Goal: Task Accomplishment & Management: Use online tool/utility

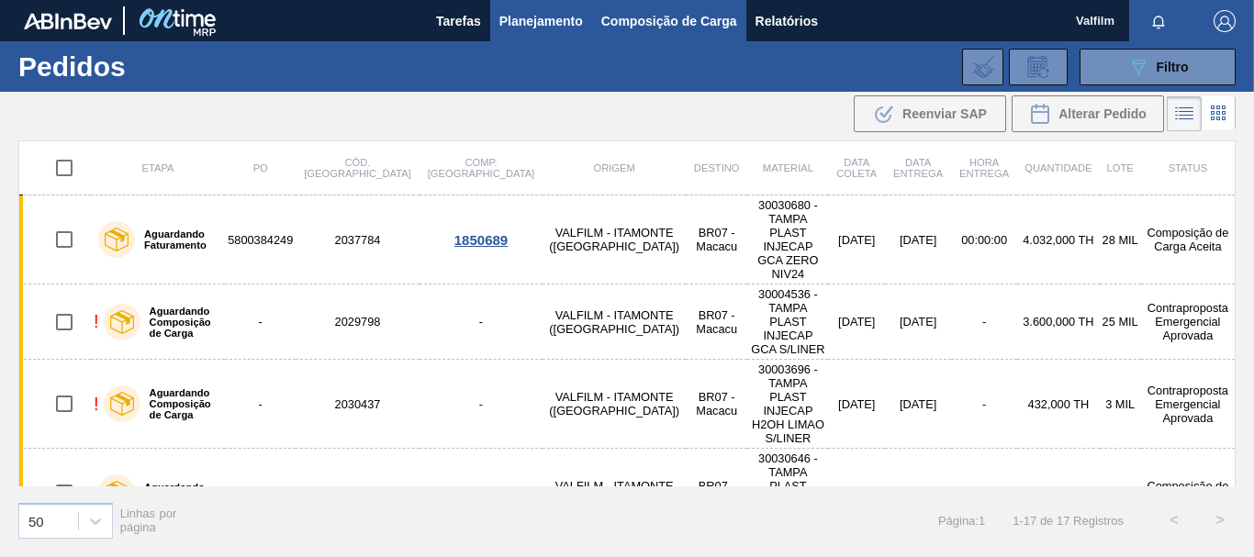
click at [654, 29] on span "Composição de Carga" at bounding box center [670, 21] width 136 height 22
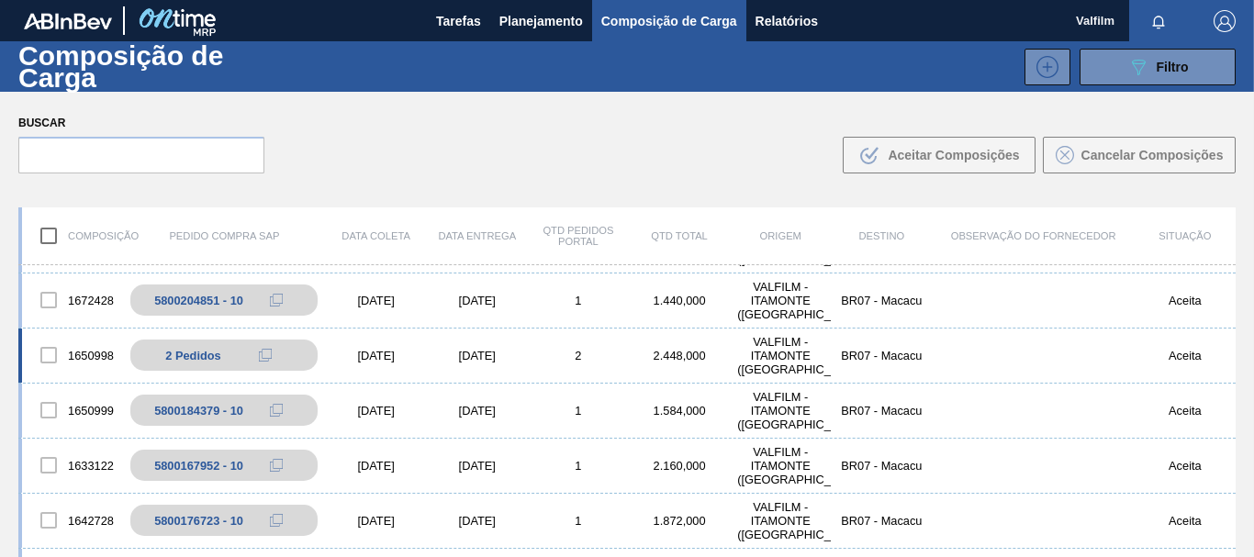
scroll to position [65, 0]
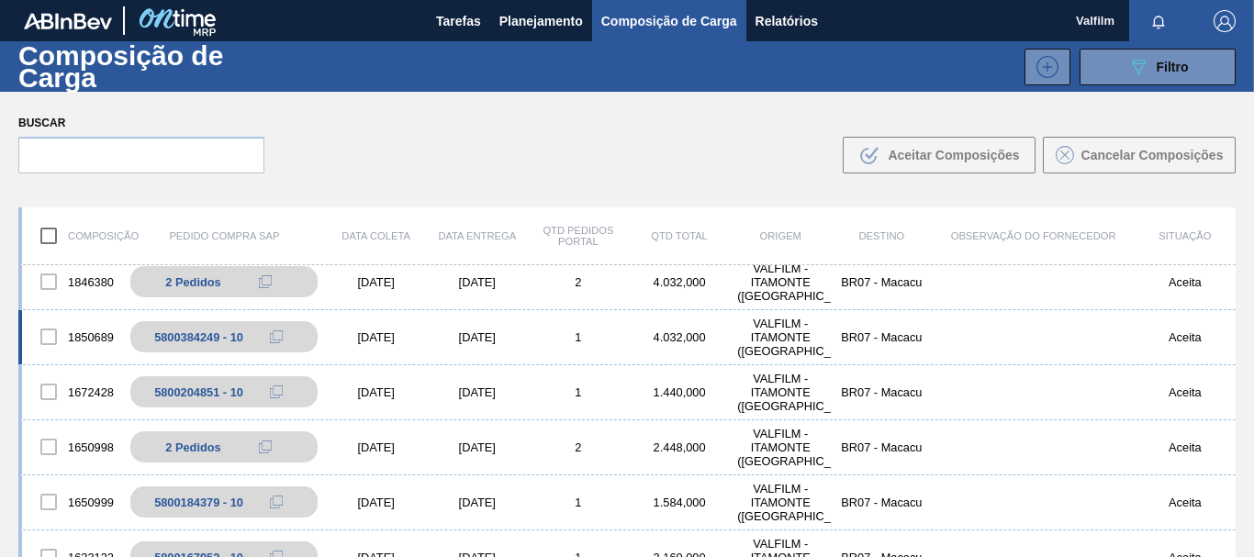
click at [468, 338] on div "[DATE]" at bounding box center [477, 338] width 101 height 14
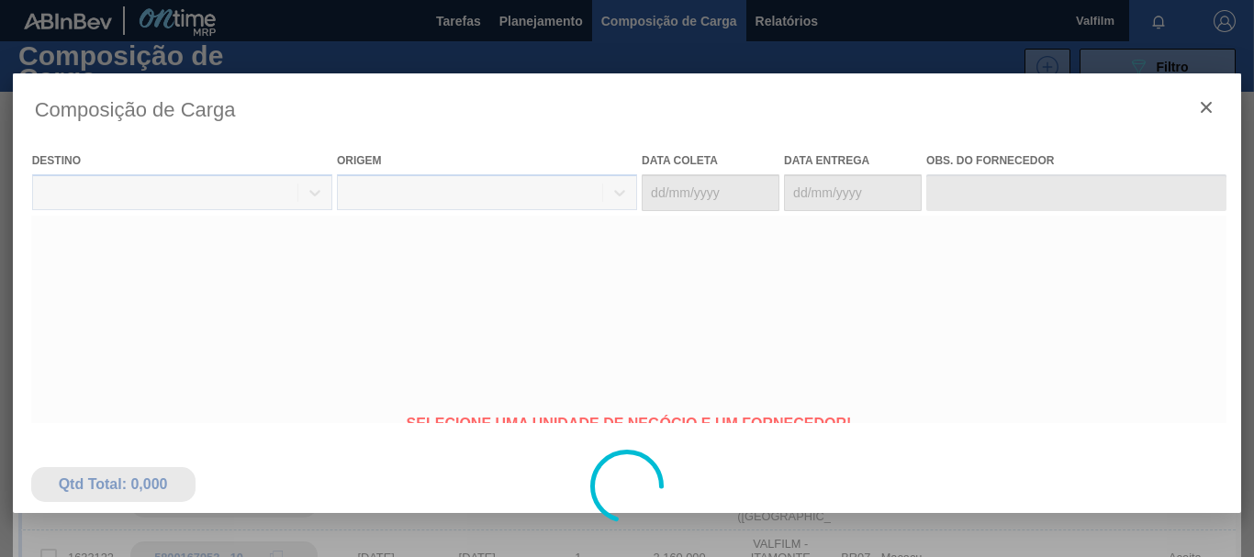
type coleta "[DATE]"
type entrega "[DATE]"
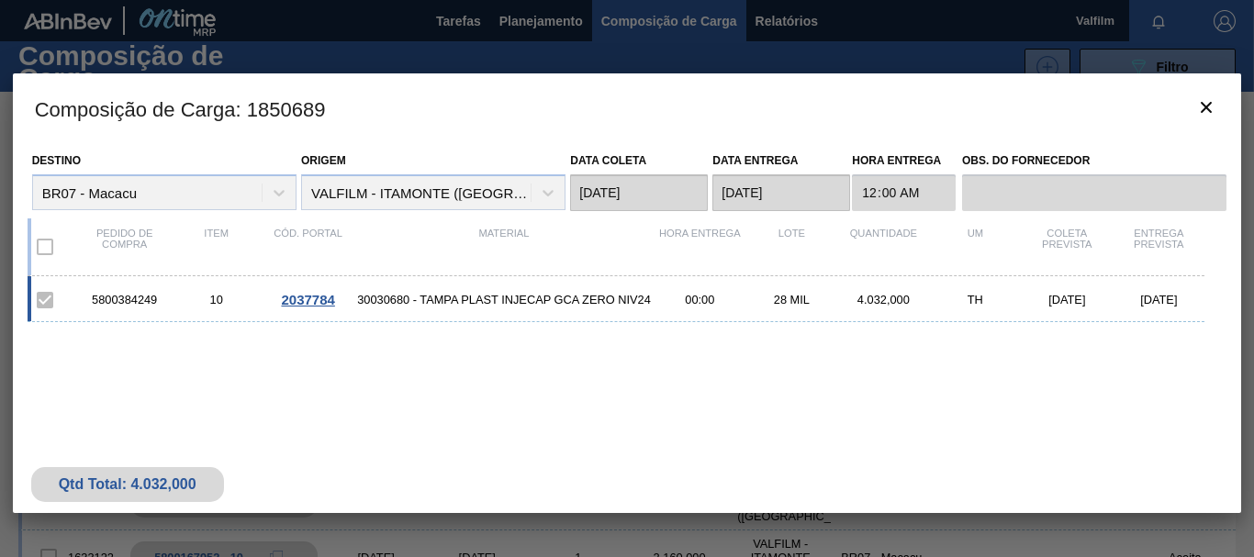
click at [139, 300] on div "5800384249" at bounding box center [125, 300] width 92 height 14
copy div "5800384249"
click at [1207, 107] on icon "botão de ícone" at bounding box center [1206, 107] width 11 height 11
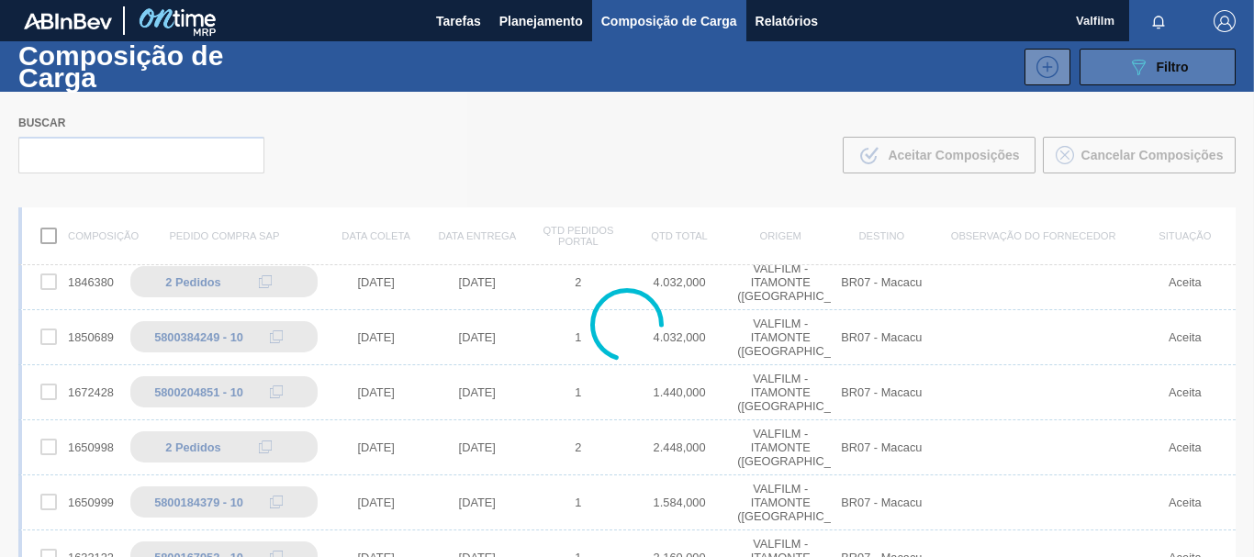
click at [1149, 80] on button "089F7B8B-B2A5-4AFE-B5C0-19BA573D28AC Filtro" at bounding box center [1158, 67] width 156 height 37
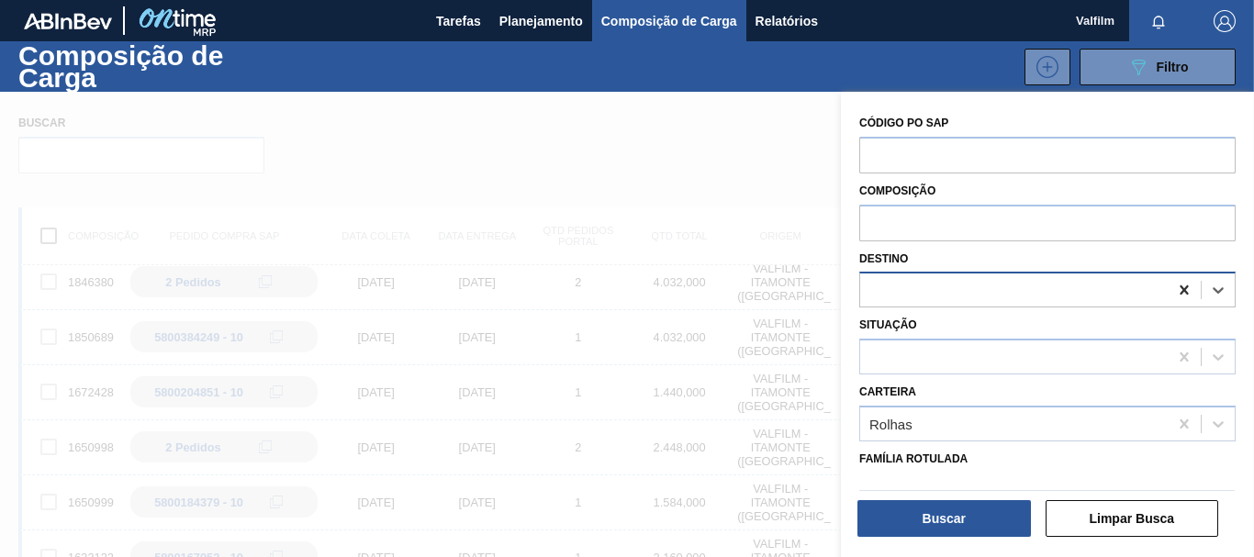
click at [1180, 290] on icon at bounding box center [1184, 290] width 18 height 18
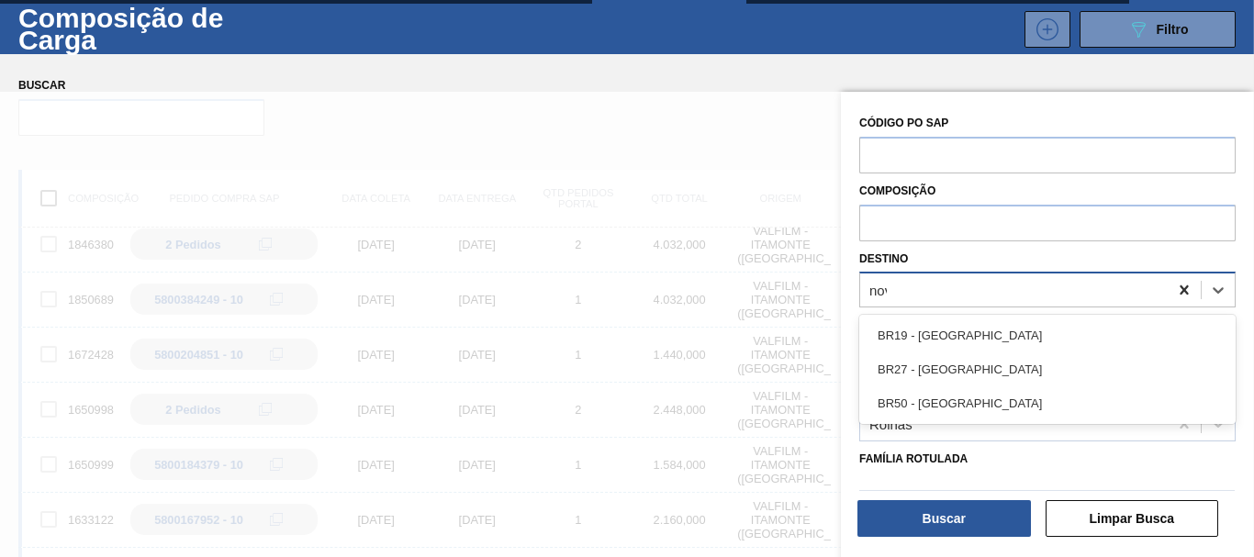
scroll to position [40, 0]
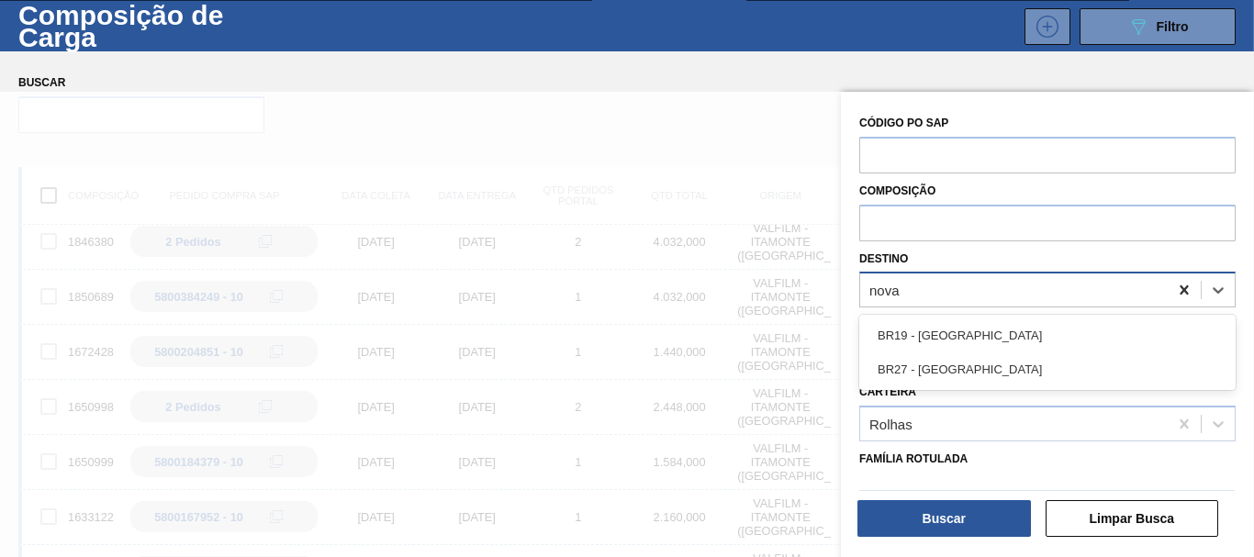
type input "nova m"
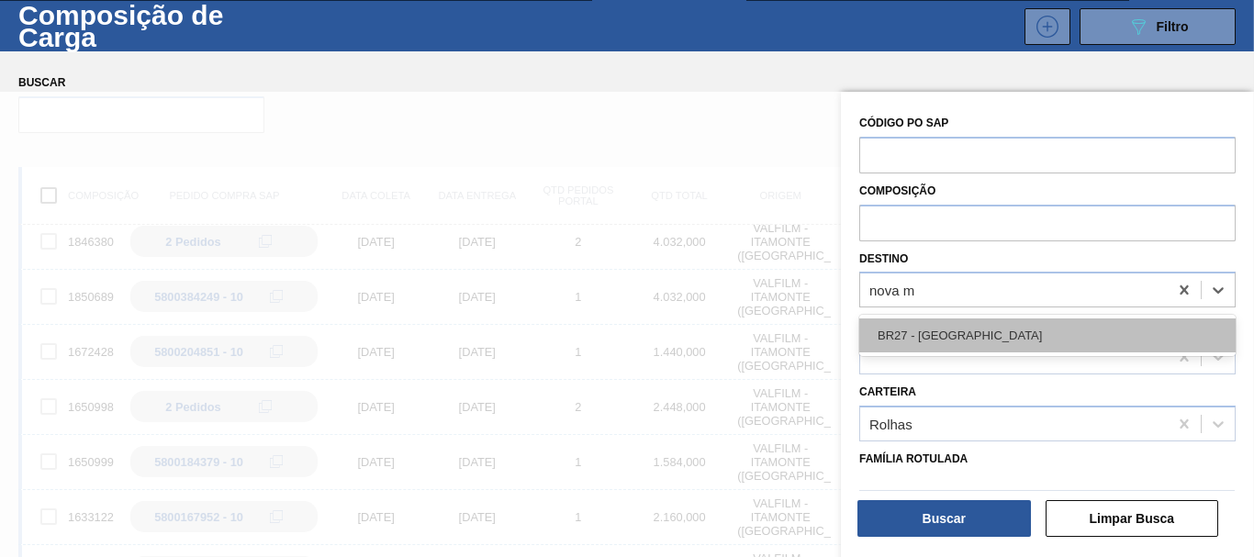
click at [1085, 339] on div "BR27 - [GEOGRAPHIC_DATA]" at bounding box center [1048, 336] width 377 height 34
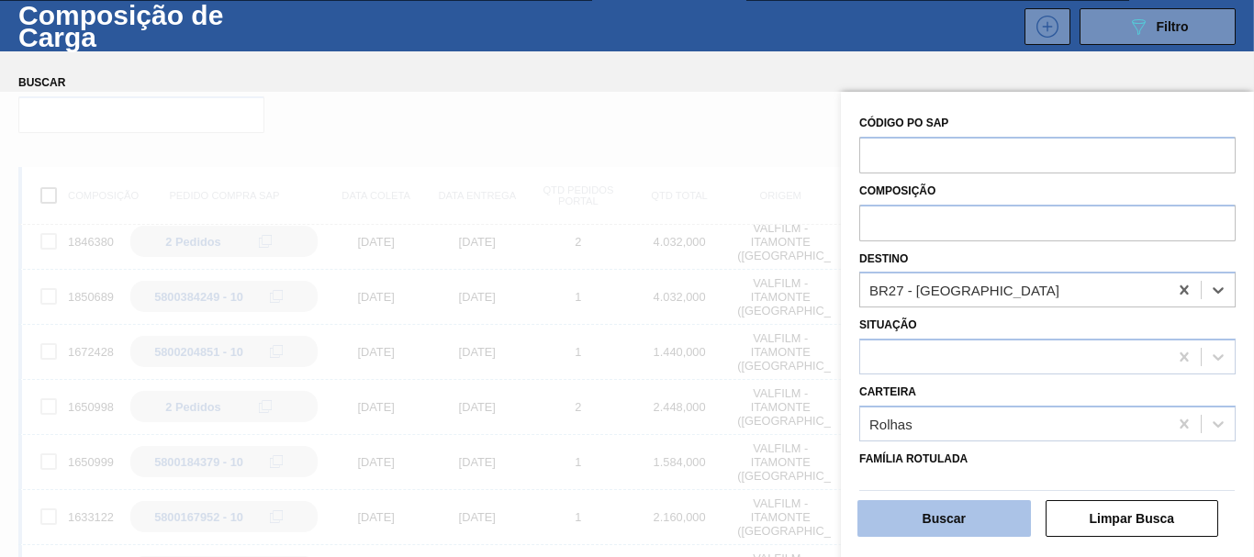
click at [980, 515] on button "Buscar" at bounding box center [945, 518] width 174 height 37
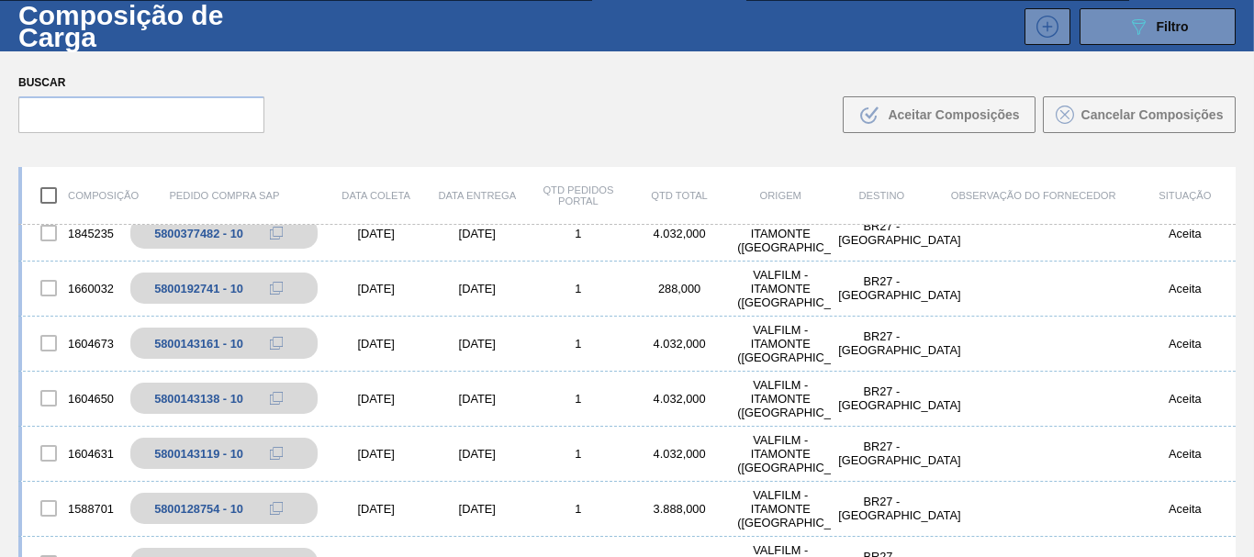
scroll to position [92, 0]
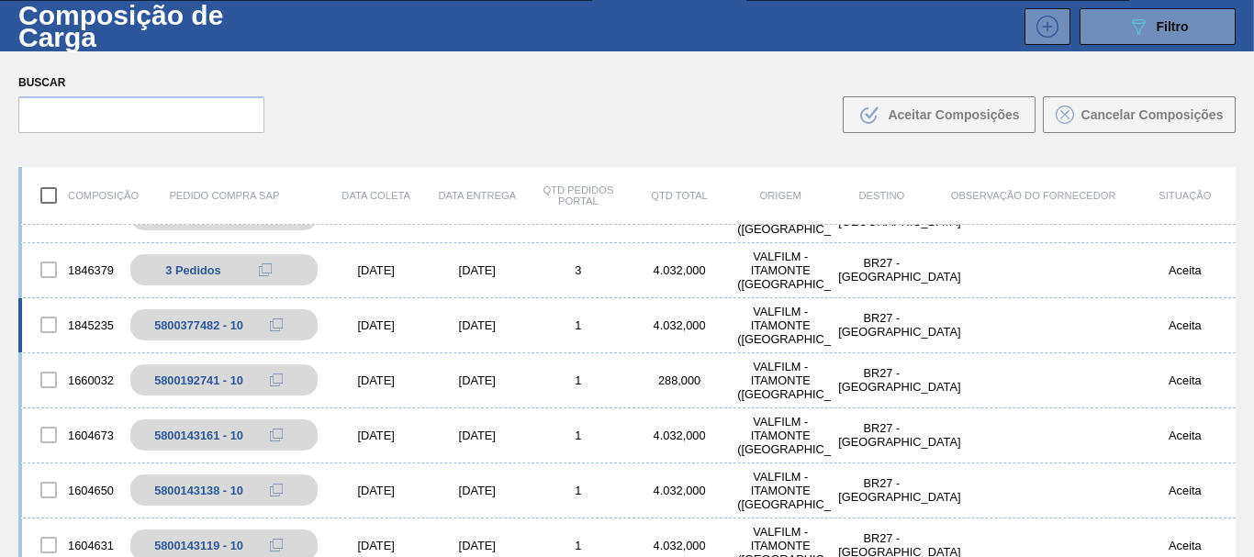
click at [478, 324] on div "[DATE]" at bounding box center [477, 326] width 101 height 14
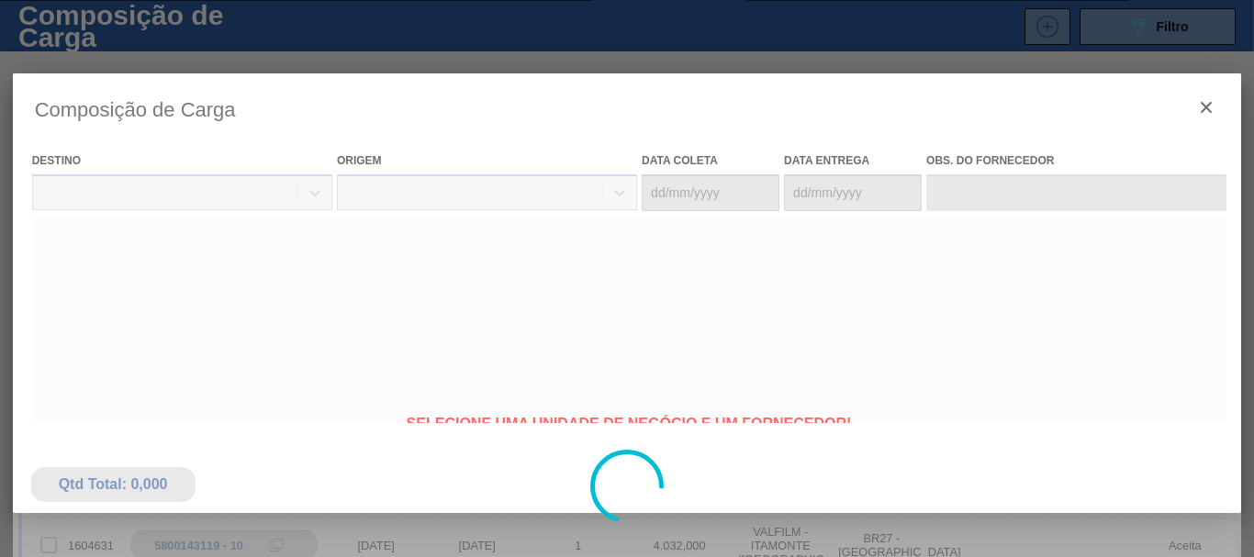
type coleta "[DATE]"
type entrega "[DATE]"
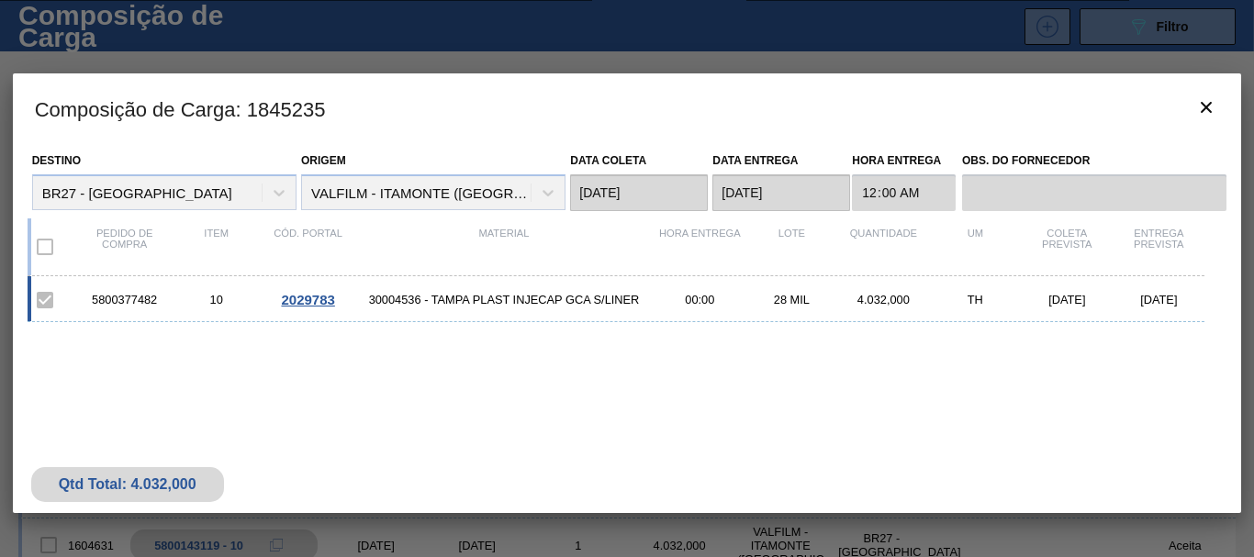
click at [119, 293] on div "5800377482" at bounding box center [125, 300] width 92 height 14
copy div "5800377482"
